Goal: Information Seeking & Learning: Learn about a topic

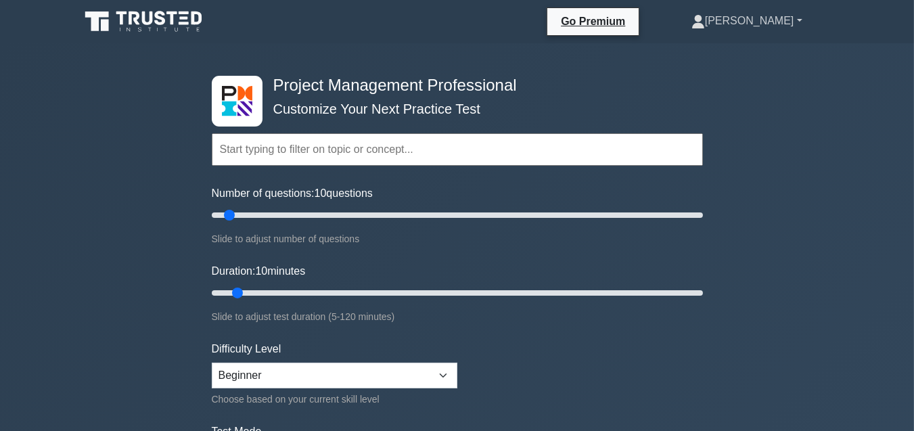
click at [797, 22] on link "[PERSON_NAME]" at bounding box center [747, 20] width 176 height 27
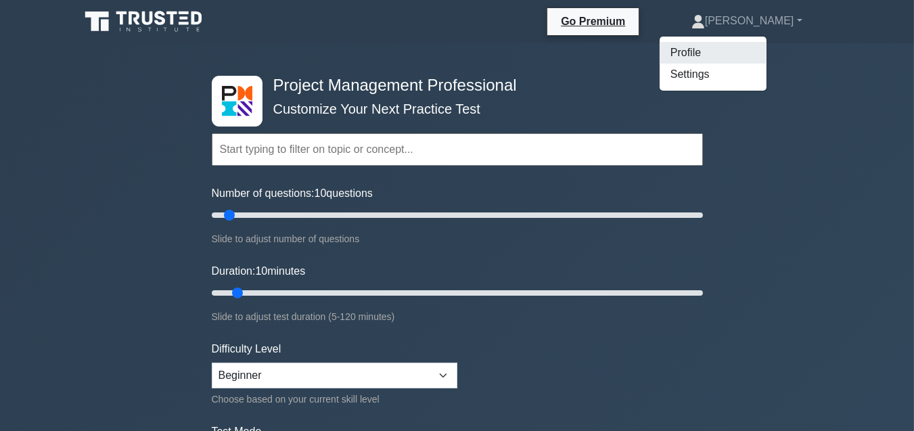
click at [720, 57] on link "Profile" at bounding box center [712, 53] width 107 height 22
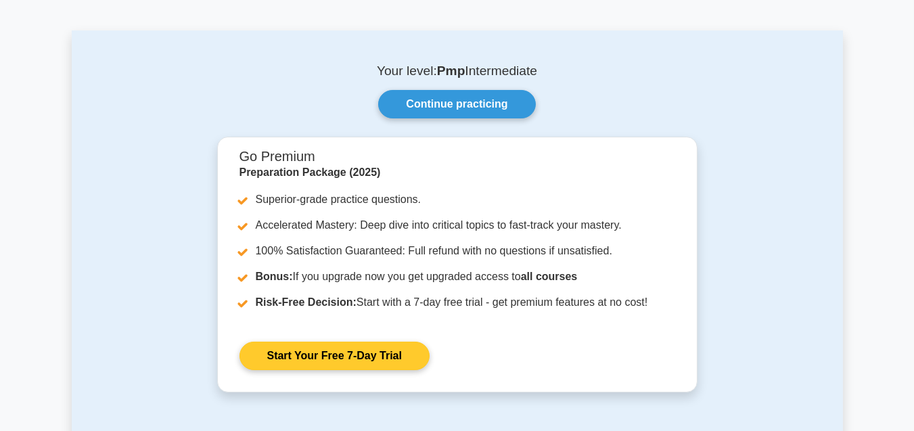
scroll to position [68, 0]
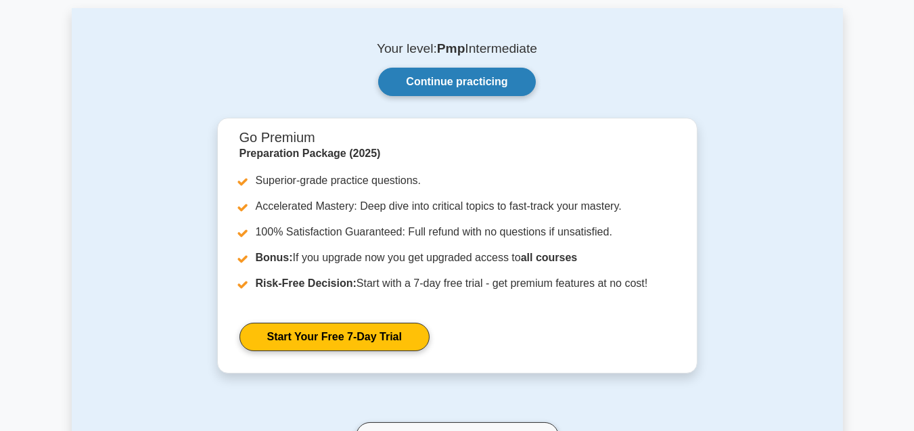
drag, startPoint x: 438, startPoint y: 82, endPoint x: 442, endPoint y: 95, distance: 13.7
click at [438, 82] on link "Continue practicing" at bounding box center [456, 82] width 157 height 28
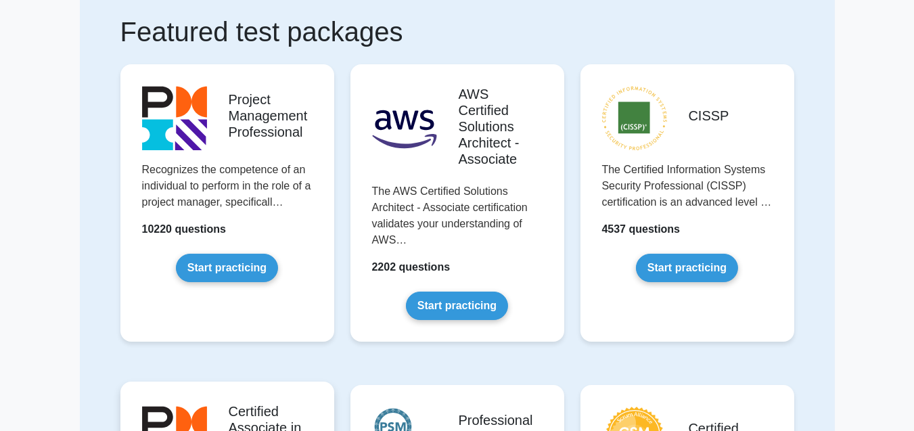
scroll to position [68, 0]
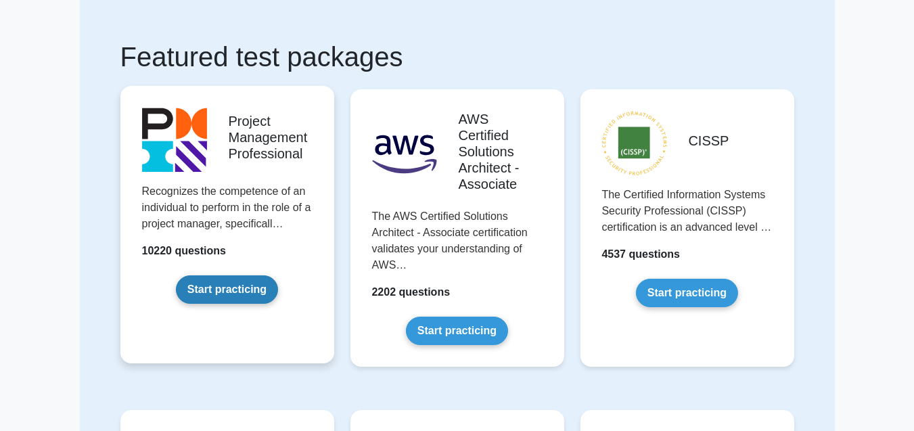
click at [235, 288] on link "Start practicing" at bounding box center [227, 289] width 102 height 28
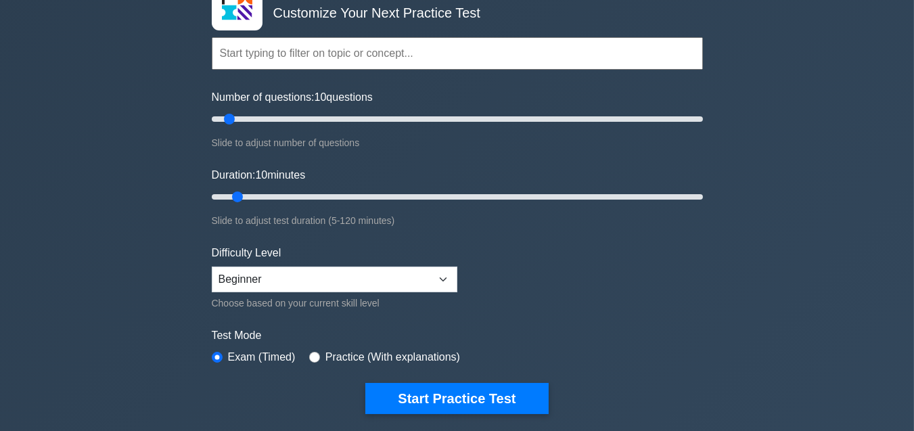
scroll to position [135, 0]
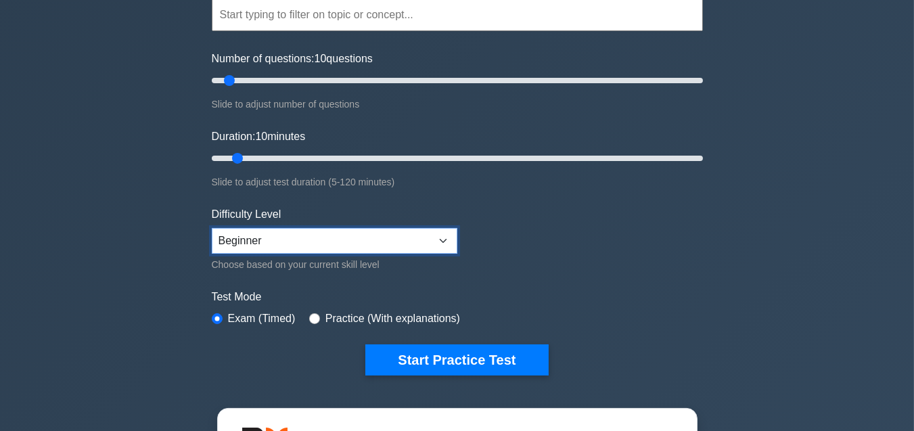
click at [444, 239] on select "Beginner Intermediate Expert" at bounding box center [334, 241] width 245 height 26
select select "expert"
click at [212, 228] on select "Beginner Intermediate Expert" at bounding box center [334, 241] width 245 height 26
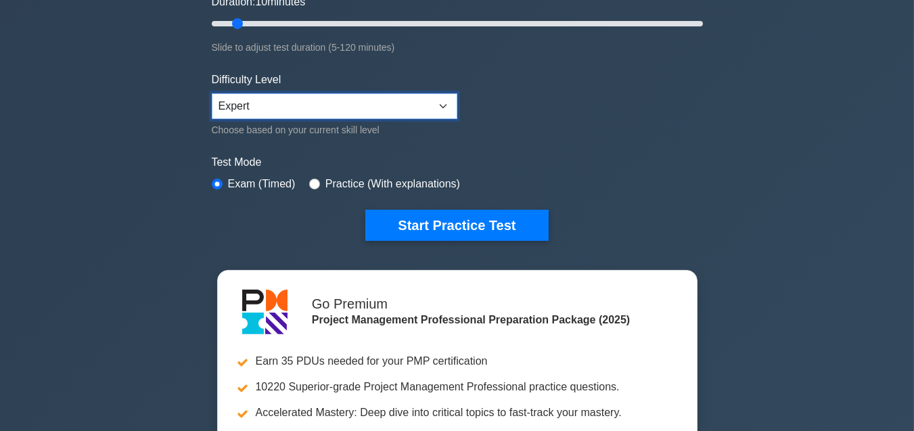
scroll to position [270, 0]
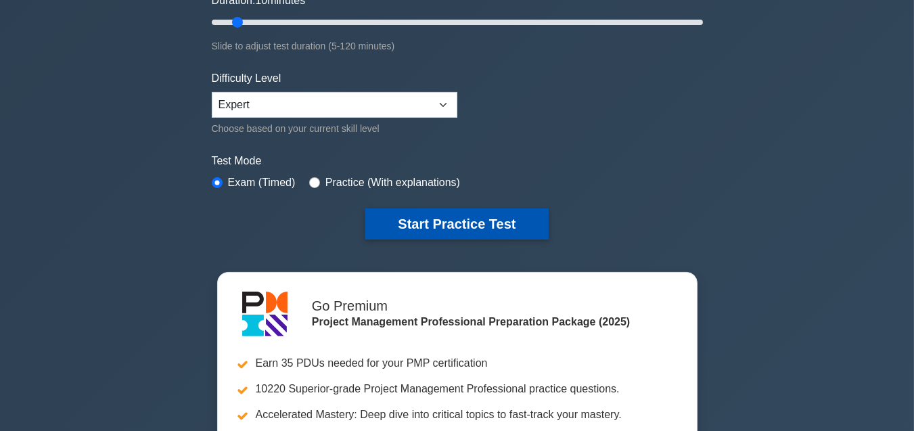
drag, startPoint x: 432, startPoint y: 220, endPoint x: 425, endPoint y: 220, distance: 7.4
click at [426, 220] on button "Start Practice Test" at bounding box center [456, 223] width 183 height 31
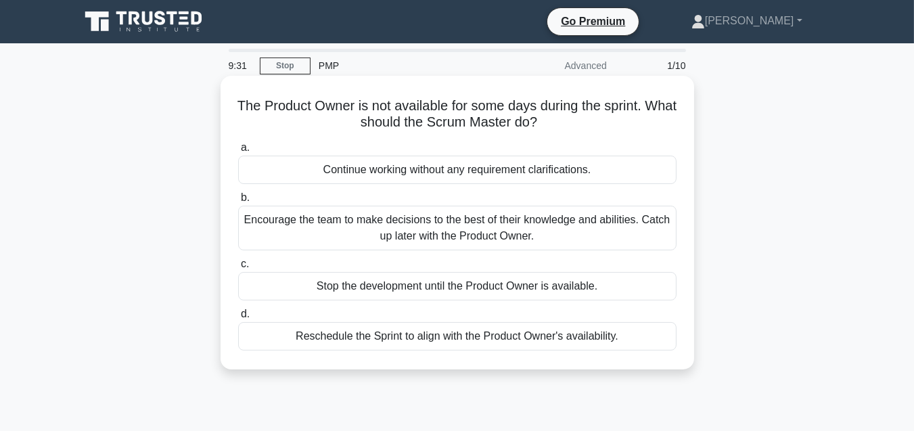
click at [492, 337] on div "Reschedule the Sprint to align with the Product Owner's availability." at bounding box center [457, 336] width 438 height 28
click at [238, 319] on input "d. Reschedule the Sprint to align with the Product Owner's availability." at bounding box center [238, 314] width 0 height 9
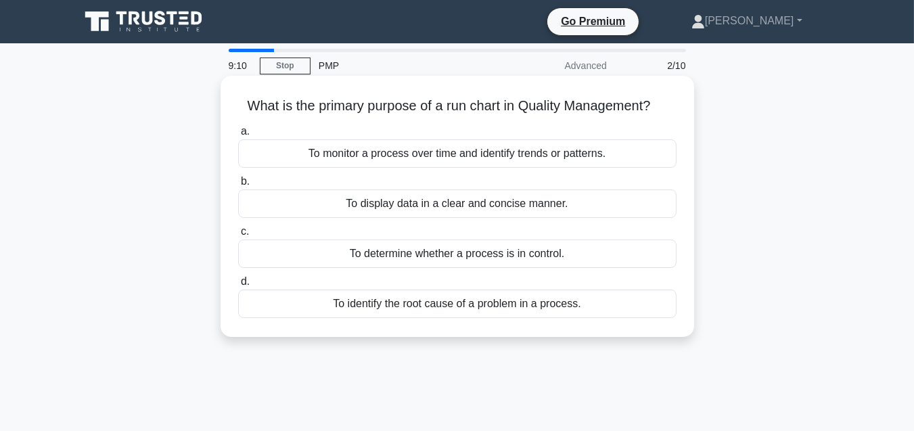
click at [488, 251] on div "To determine whether a process is in control." at bounding box center [457, 253] width 438 height 28
click at [238, 236] on input "c. To determine whether a process is in control." at bounding box center [238, 231] width 0 height 9
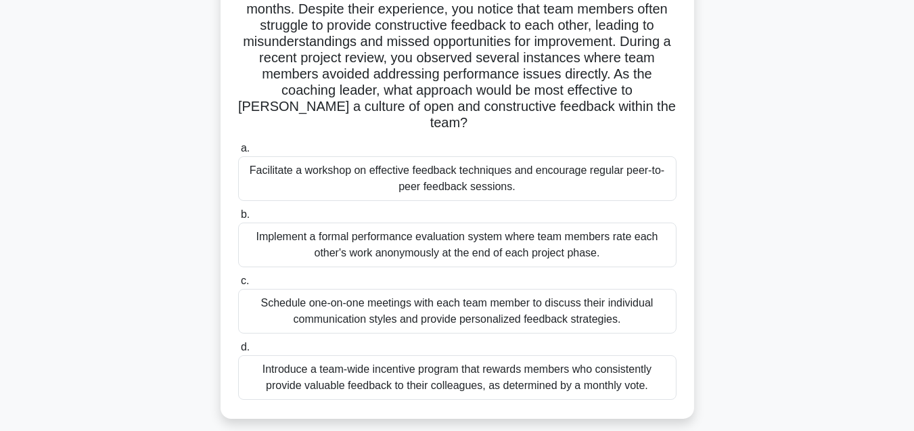
scroll to position [135, 0]
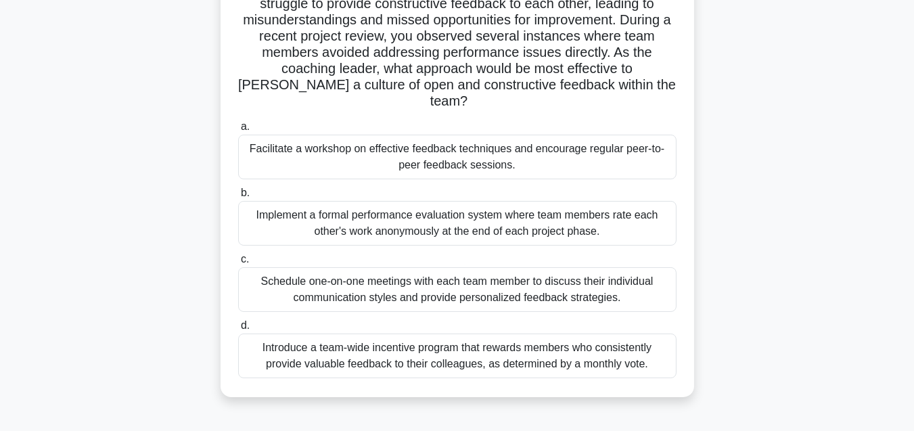
click at [491, 336] on div "Introduce a team-wide incentive program that rewards members who consistently p…" at bounding box center [457, 355] width 438 height 45
click at [238, 330] on input "d. Introduce a team-wide incentive program that rewards members who consistentl…" at bounding box center [238, 325] width 0 height 9
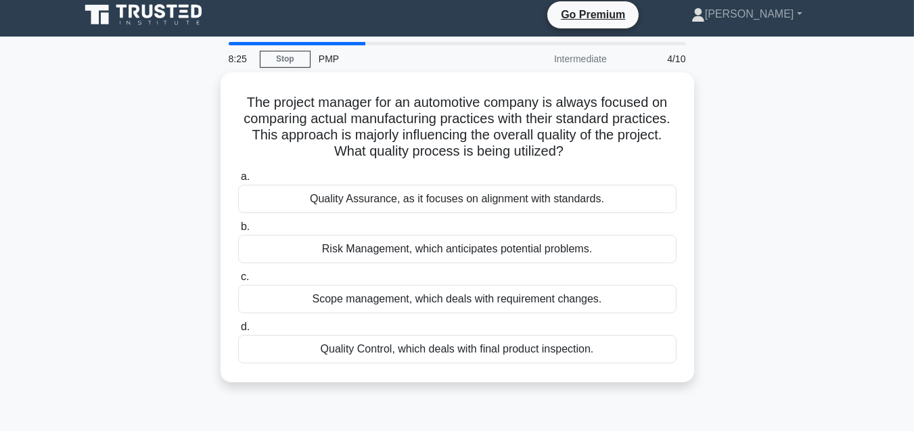
scroll to position [0, 0]
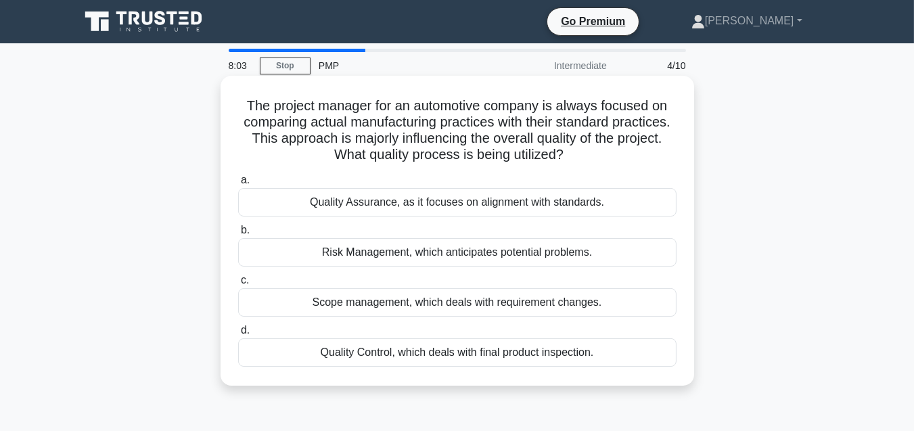
click at [466, 203] on div "Quality Assurance, as it focuses on alignment with standards." at bounding box center [457, 202] width 438 height 28
click at [238, 185] on input "a. Quality Assurance, as it focuses on alignment with standards." at bounding box center [238, 180] width 0 height 9
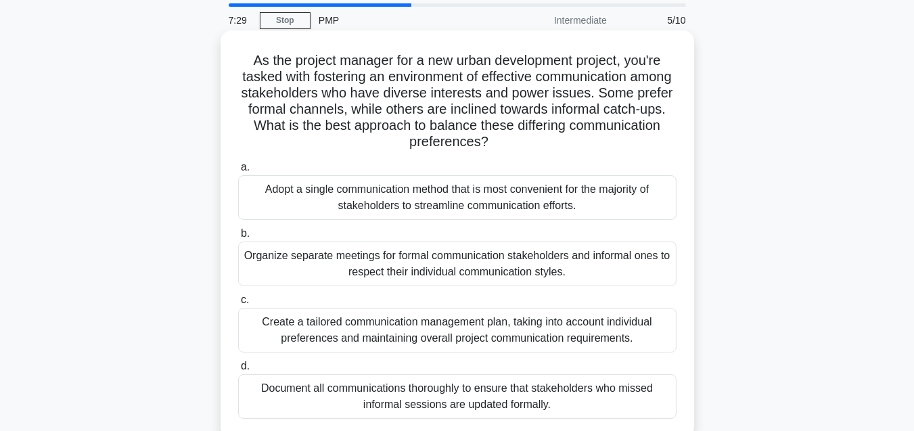
scroll to position [68, 0]
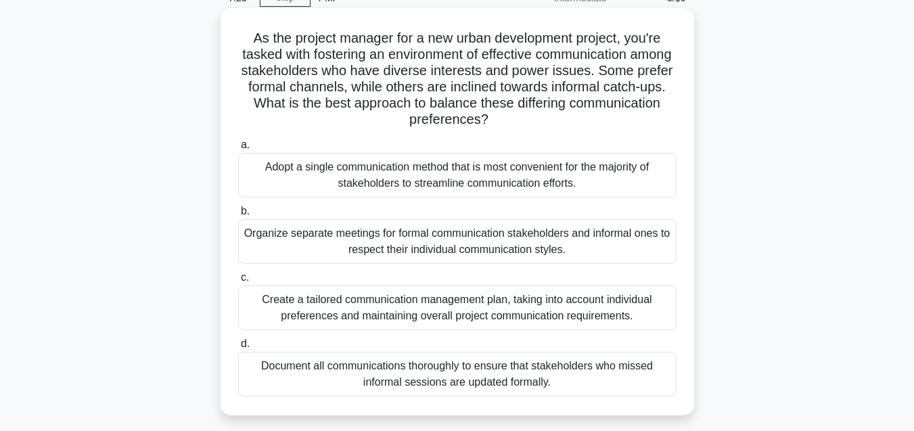
click at [518, 308] on div "Create a tailored communication management plan, taking into account individual…" at bounding box center [457, 307] width 438 height 45
click at [238, 282] on input "c. Create a tailored communication management plan, taking into account individ…" at bounding box center [238, 277] width 0 height 9
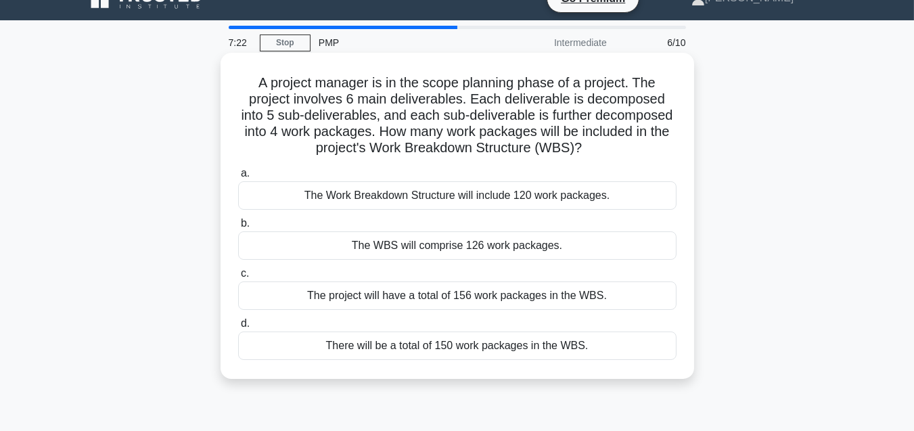
scroll to position [0, 0]
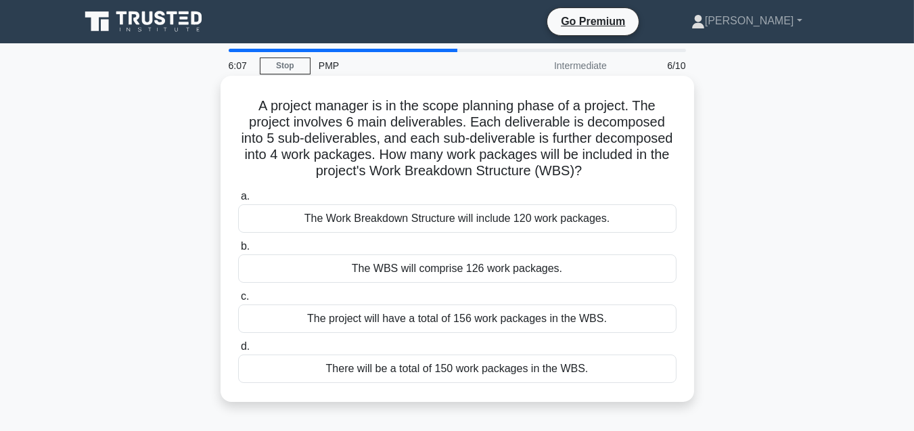
click at [431, 368] on div "There will be a total of 150 work packages in the WBS." at bounding box center [457, 368] width 438 height 28
click at [238, 351] on input "d. There will be a total of 150 work packages in the WBS." at bounding box center [238, 346] width 0 height 9
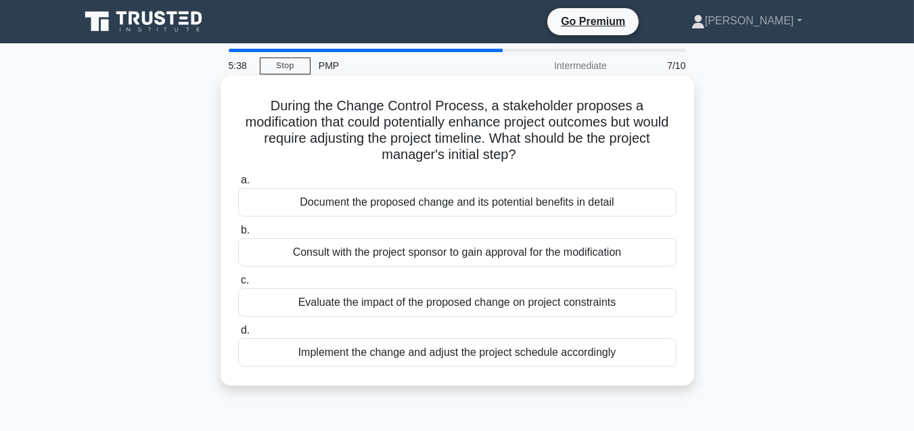
click at [437, 206] on div "Document the proposed change and its potential benefits in detail" at bounding box center [457, 202] width 438 height 28
click at [238, 185] on input "a. Document the proposed change and its potential benefits in detail" at bounding box center [238, 180] width 0 height 9
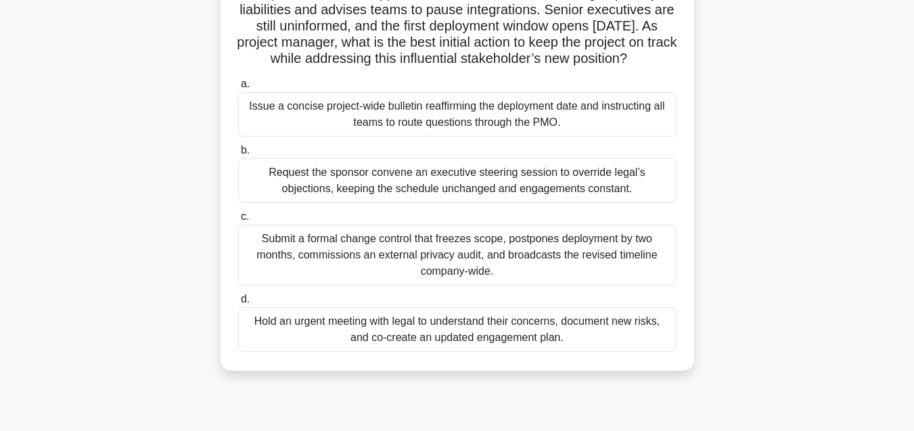
scroll to position [270, 0]
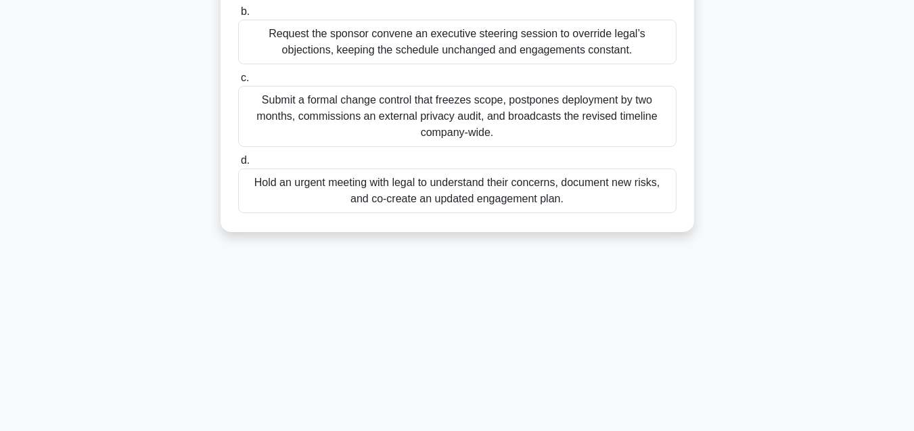
click at [452, 189] on div "Hold an urgent meeting with legal to understand their concerns, document new ri…" at bounding box center [457, 190] width 438 height 45
click at [238, 165] on input "d. Hold an urgent meeting with legal to understand their concerns, document new…" at bounding box center [238, 160] width 0 height 9
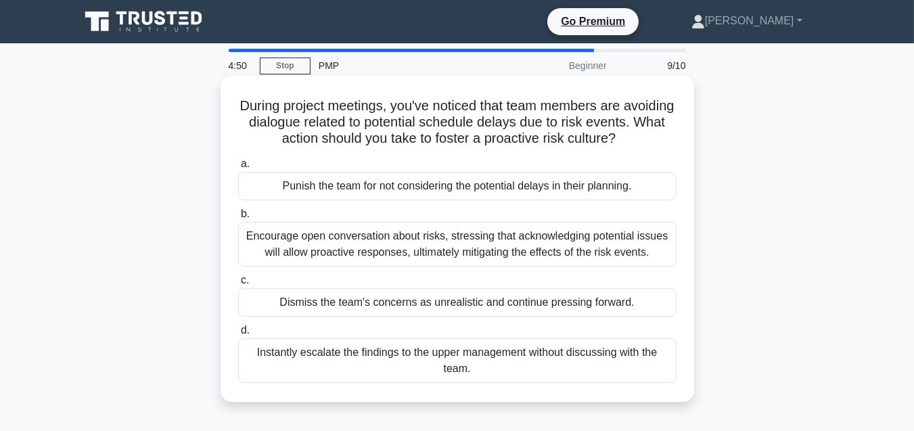
scroll to position [0, 0]
click at [438, 266] on div "Encourage open conversation about risks, stressing that acknowledging potential…" at bounding box center [457, 244] width 438 height 45
click at [238, 218] on input "b. Encourage open conversation about risks, stressing that acknowledging potent…" at bounding box center [238, 214] width 0 height 9
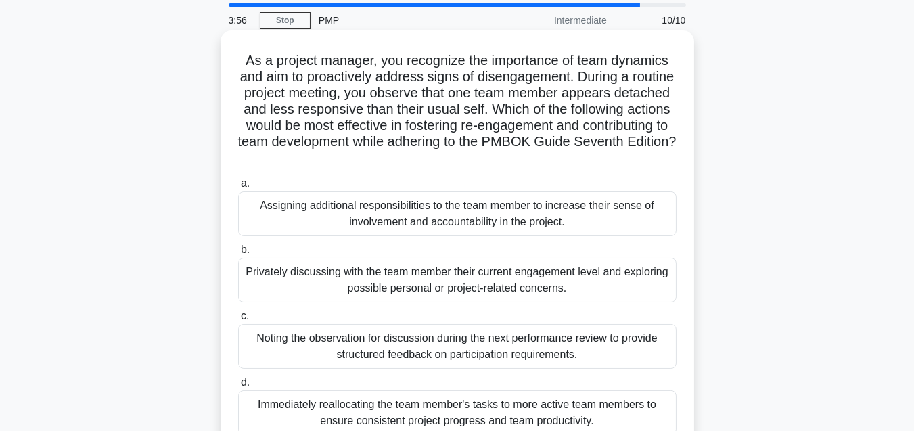
scroll to position [68, 0]
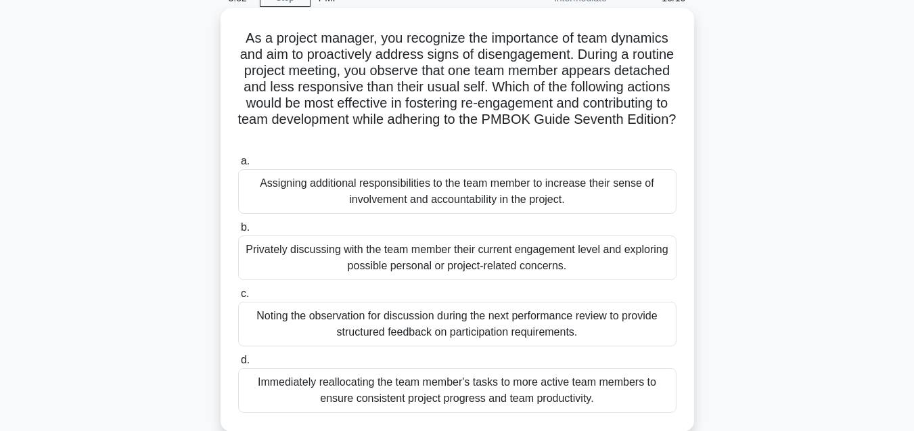
click at [415, 197] on div "Assigning additional responsibilities to the team member to increase their sens…" at bounding box center [457, 191] width 438 height 45
click at [238, 166] on input "a. Assigning additional responsibilities to the team member to increase their s…" at bounding box center [238, 161] width 0 height 9
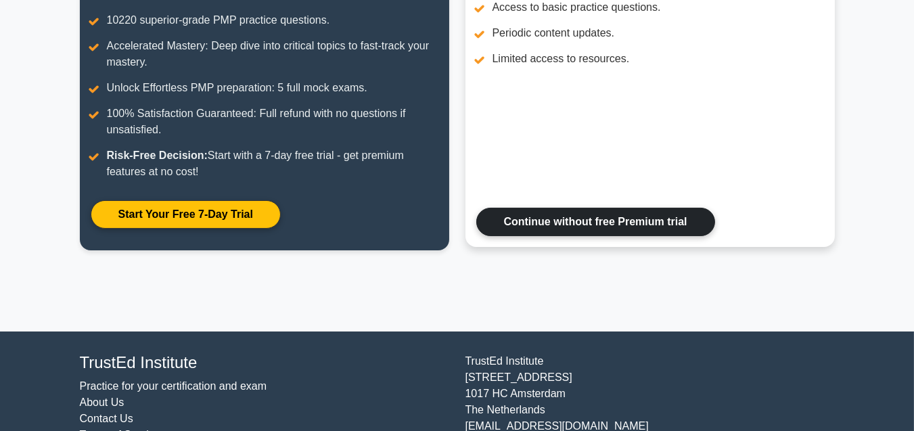
scroll to position [302, 0]
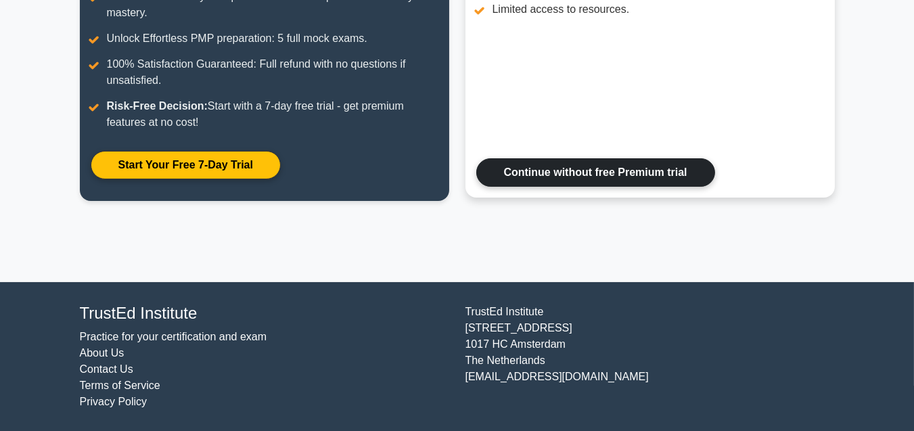
click at [562, 176] on link "Continue without free Premium trial" at bounding box center [595, 172] width 239 height 28
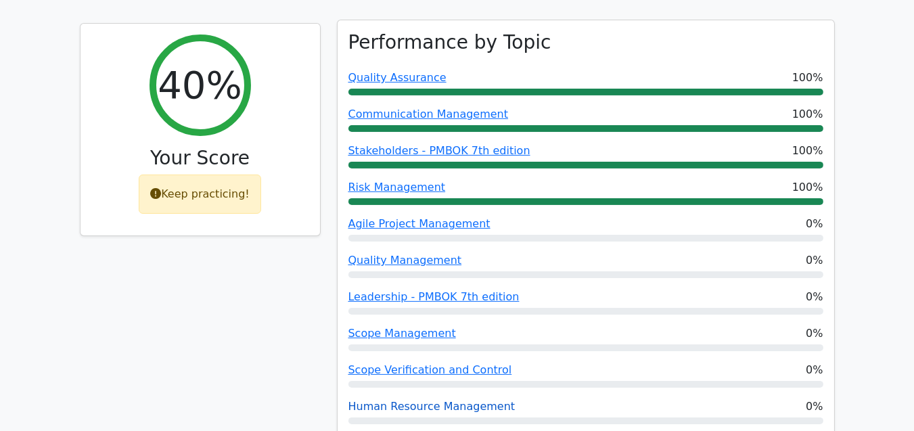
scroll to position [473, 0]
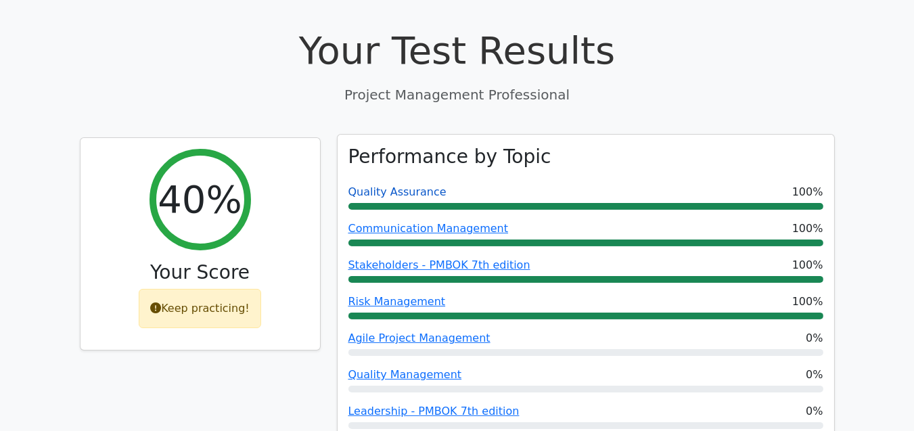
click at [394, 185] on link "Quality Assurance" at bounding box center [397, 191] width 98 height 13
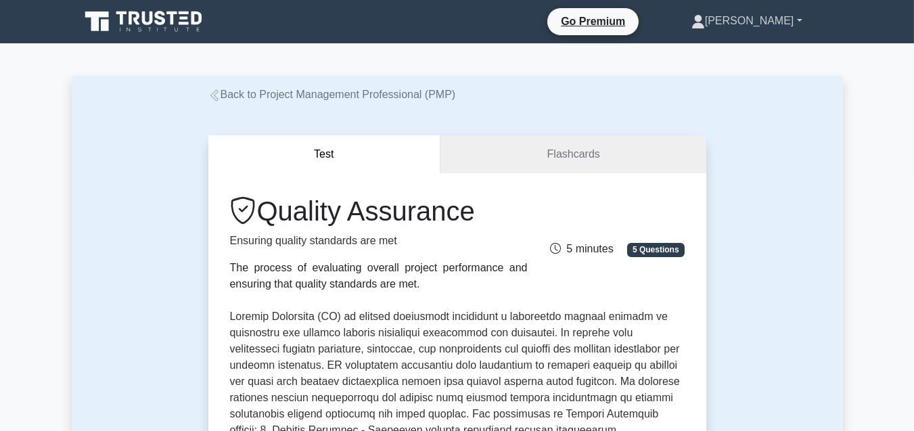
click at [795, 18] on link "[PERSON_NAME]" at bounding box center [747, 20] width 176 height 27
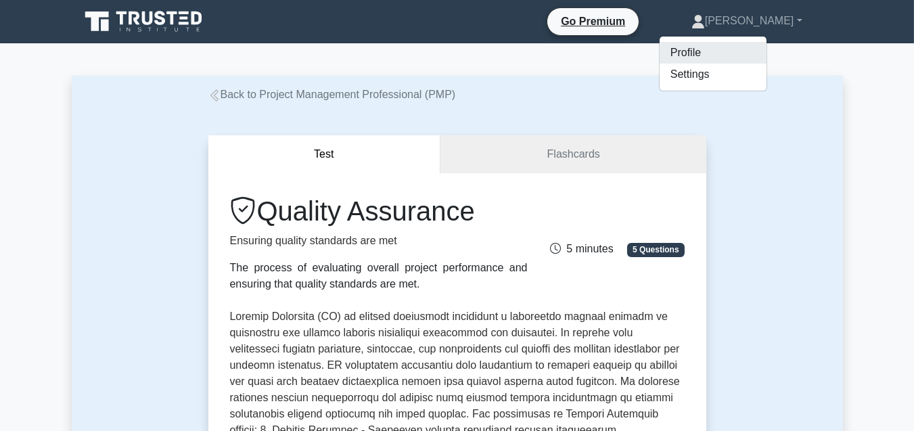
click at [736, 55] on link "Profile" at bounding box center [712, 53] width 107 height 22
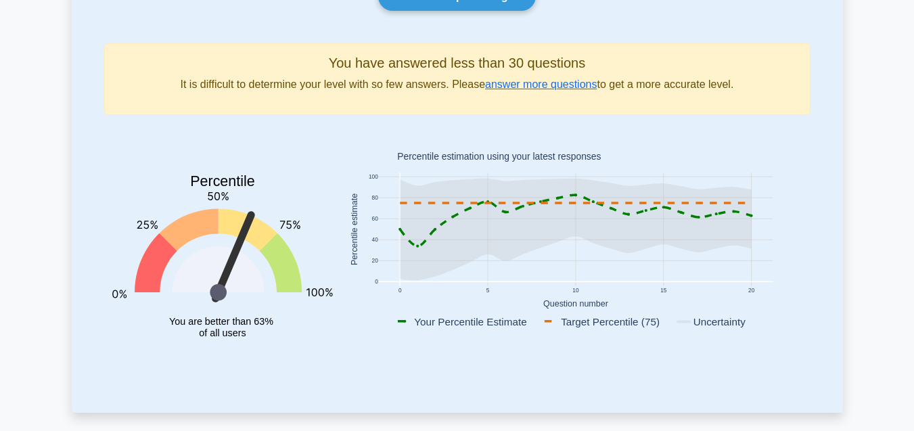
scroll to position [135, 0]
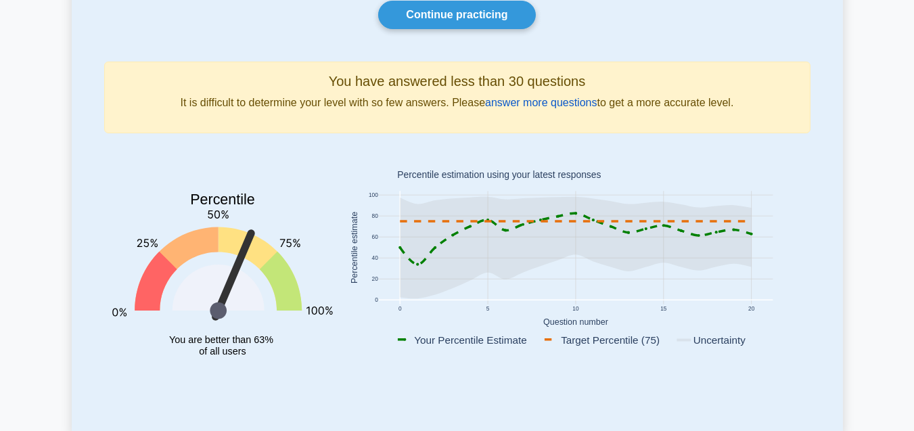
click at [514, 102] on link "answer more questions" at bounding box center [541, 102] width 112 height 11
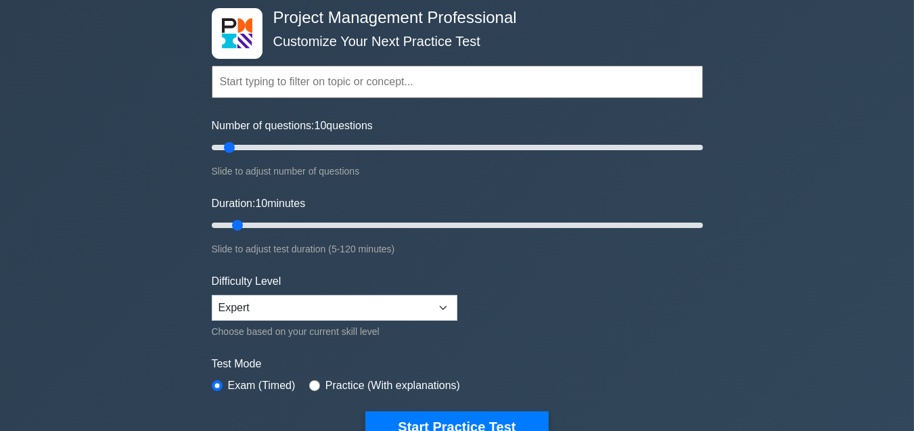
scroll to position [135, 0]
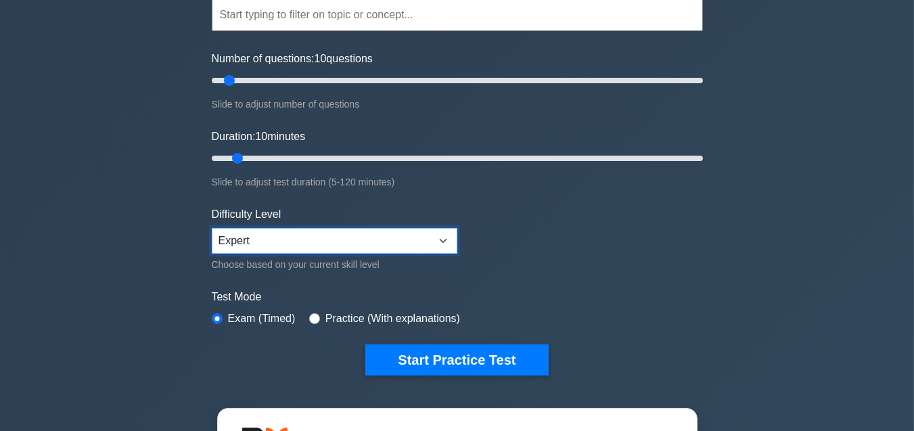
click at [432, 237] on select "Beginner Intermediate Expert" at bounding box center [334, 241] width 245 height 26
select select "beginner"
click at [212, 228] on select "Beginner Intermediate Expert" at bounding box center [334, 241] width 245 height 26
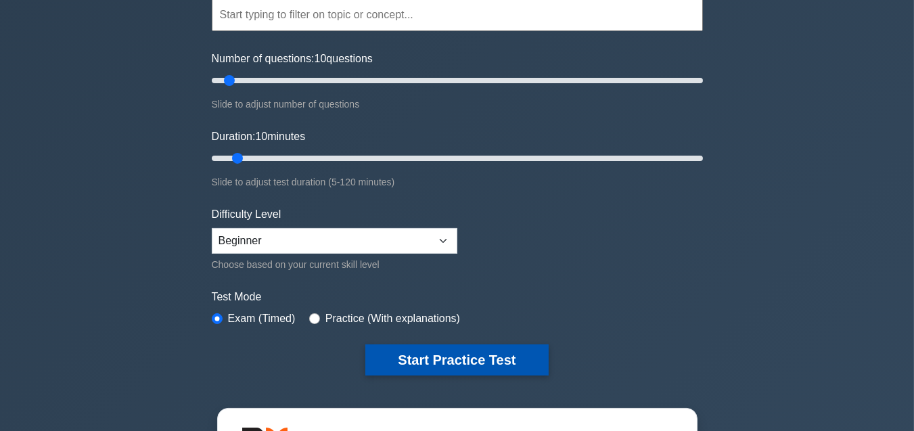
click at [442, 355] on button "Start Practice Test" at bounding box center [456, 359] width 183 height 31
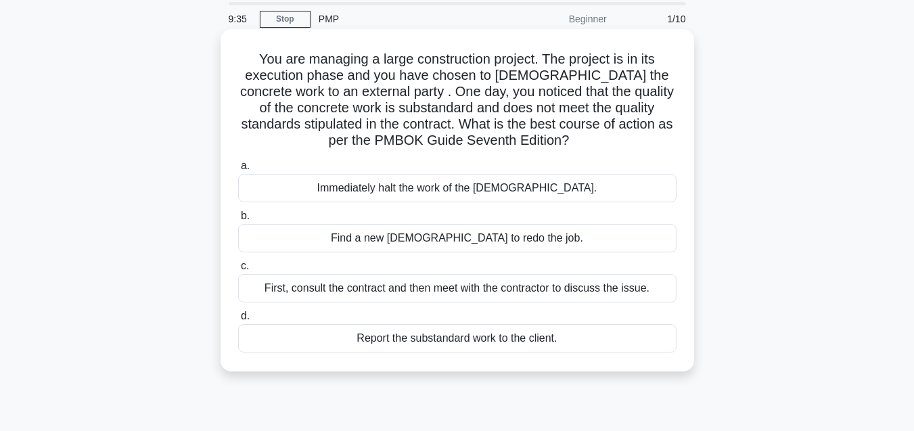
scroll to position [135, 0]
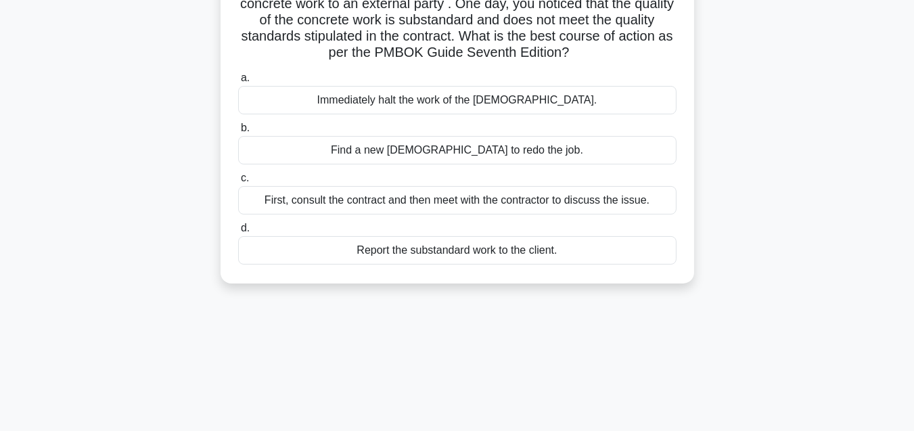
click at [459, 203] on div "First, consult the contract and then meet with the contractor to discuss the is…" at bounding box center [457, 200] width 438 height 28
click at [238, 183] on input "c. First, consult the contract and then meet with the contractor to discuss the…" at bounding box center [238, 178] width 0 height 9
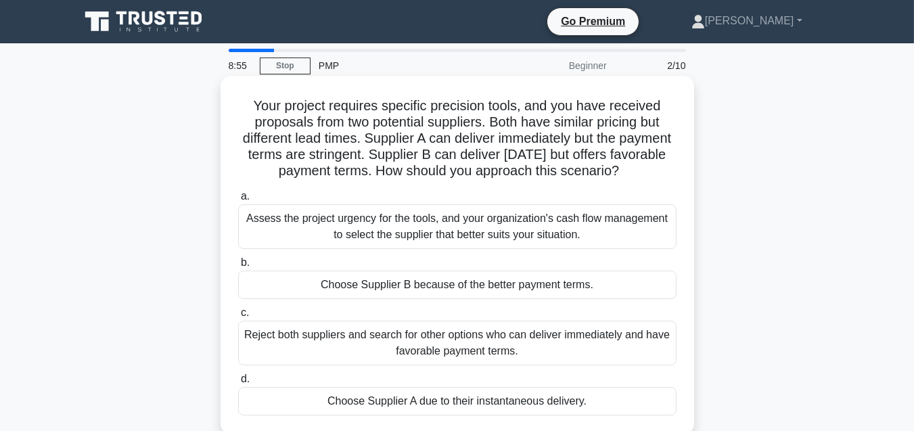
scroll to position [68, 0]
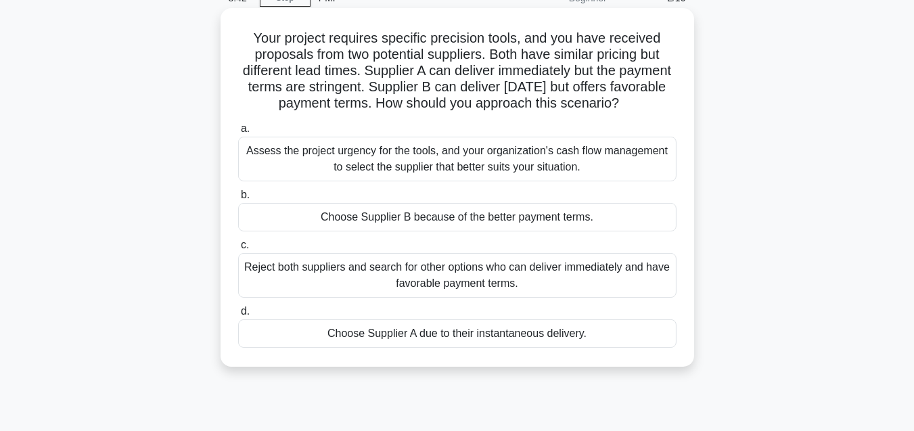
click at [465, 178] on div "Assess the project urgency for the tools, and your organization's cash flow man…" at bounding box center [457, 159] width 438 height 45
click at [238, 133] on input "a. Assess the project urgency for the tools, and your organization's cash flow …" at bounding box center [238, 128] width 0 height 9
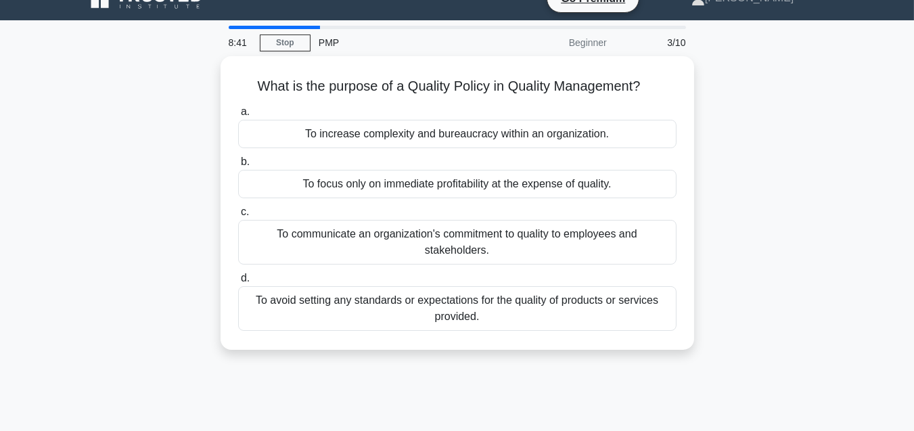
scroll to position [0, 0]
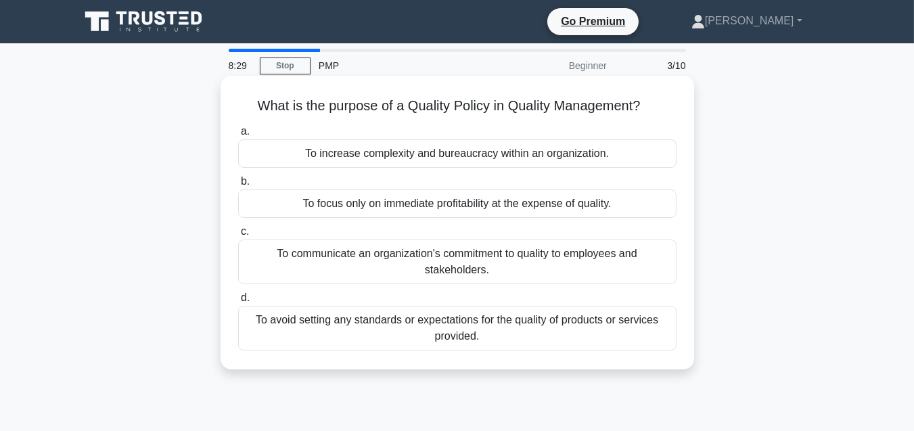
click at [489, 256] on div "To communicate an organization's commitment to quality to employees and stakeho…" at bounding box center [457, 261] width 438 height 45
click at [238, 236] on input "c. To communicate an organization's commitment to quality to employees and stak…" at bounding box center [238, 231] width 0 height 9
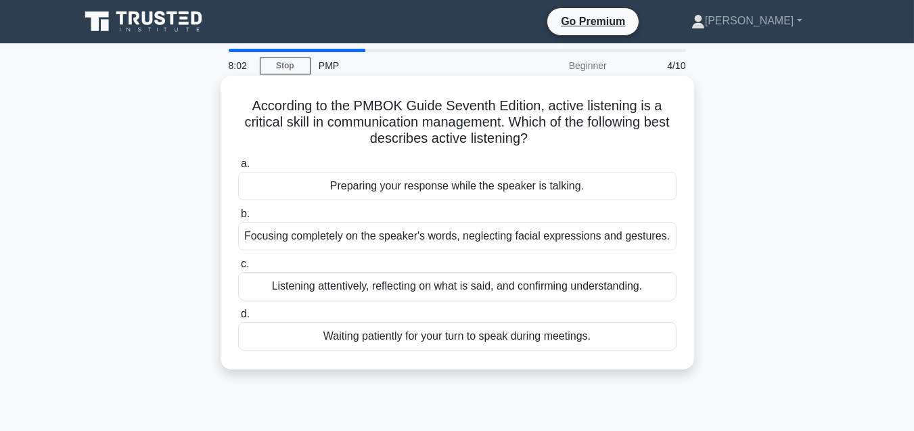
click at [491, 286] on div "Listening attentively, reflecting on what is said, and confirming understanding." at bounding box center [457, 286] width 438 height 28
click at [238, 268] on input "c. Listening attentively, reflecting on what is said, and confirming understand…" at bounding box center [238, 264] width 0 height 9
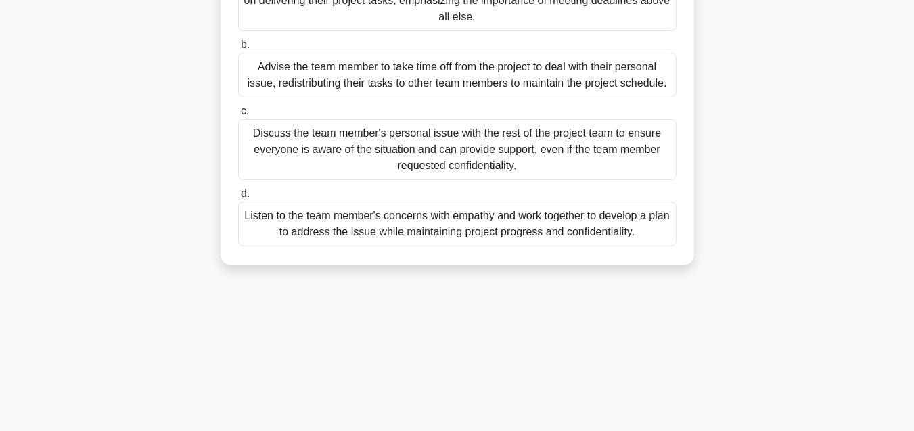
scroll to position [203, 0]
click at [497, 220] on div "Listen to the team member's concerns with empathy and work together to develop …" at bounding box center [457, 222] width 438 height 45
click at [238, 197] on input "d. Listen to the team member's concerns with empathy and work together to devel…" at bounding box center [238, 192] width 0 height 9
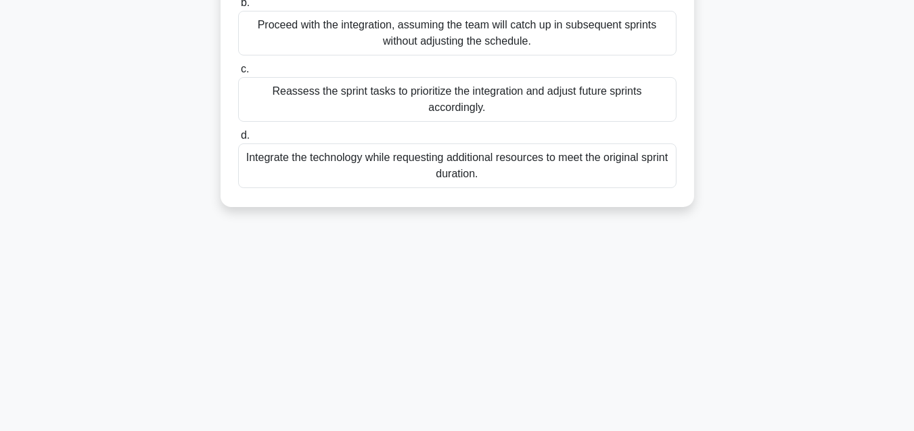
scroll to position [300, 0]
